Goal: Task Accomplishment & Management: Use online tool/utility

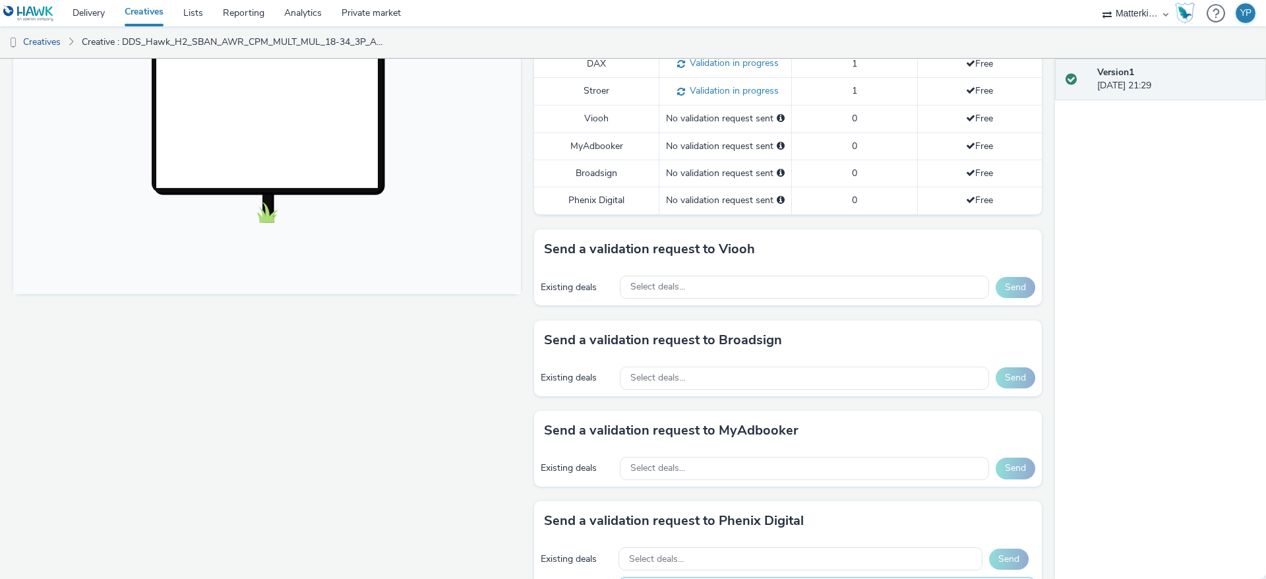
scroll to position [97, 0]
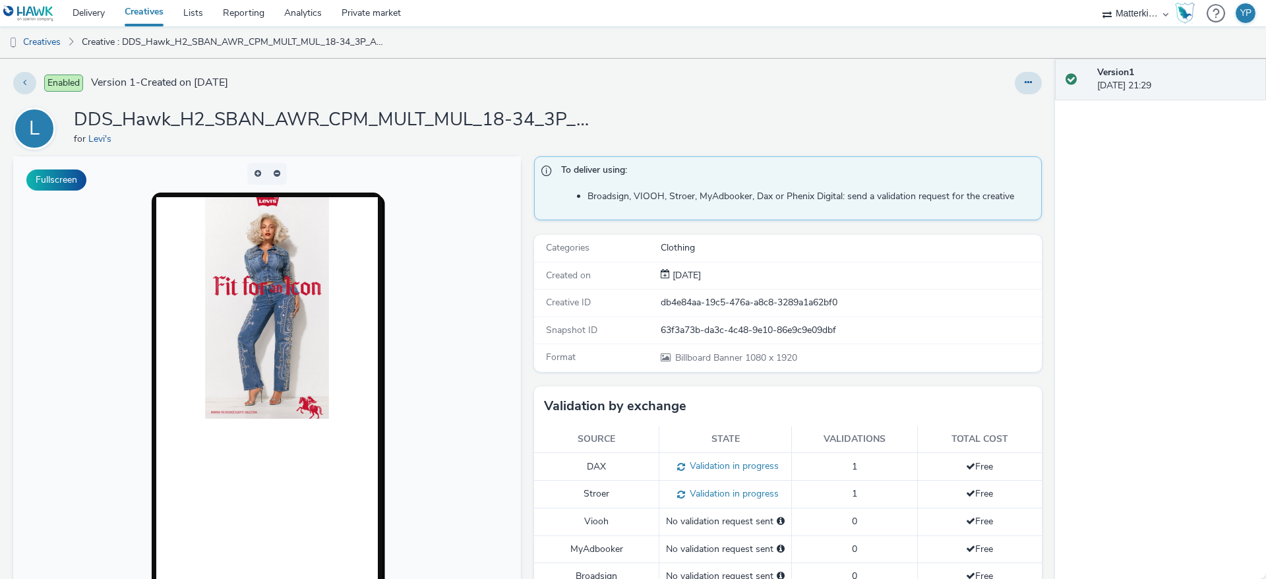
scroll to position [297, 0]
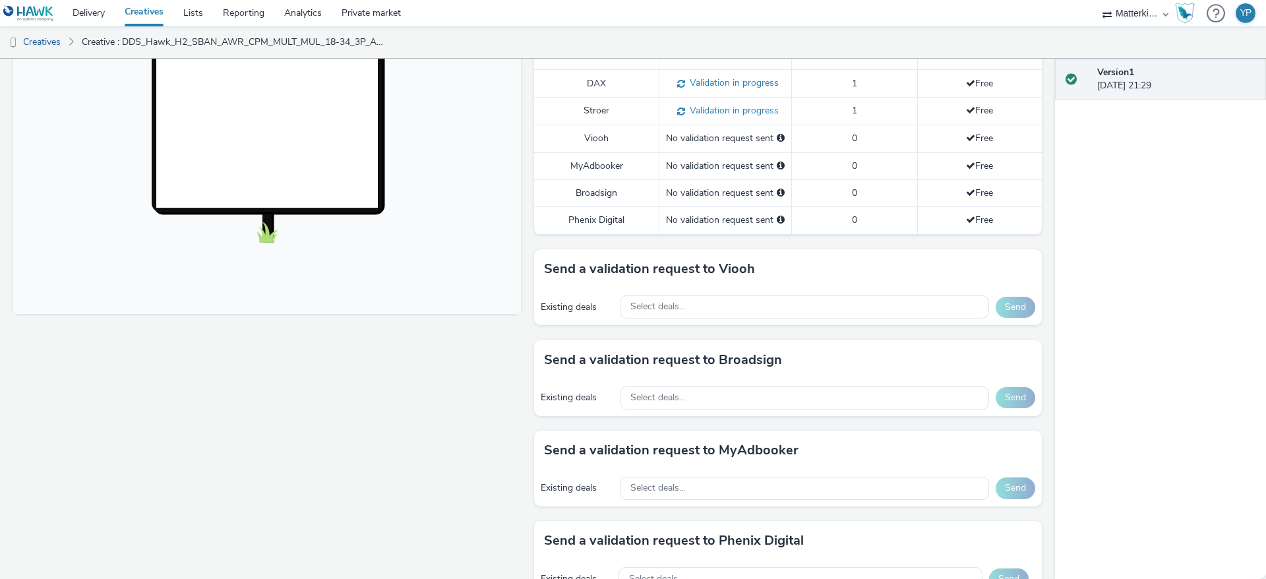
scroll to position [396, 0]
